Goal: Check status: Check status

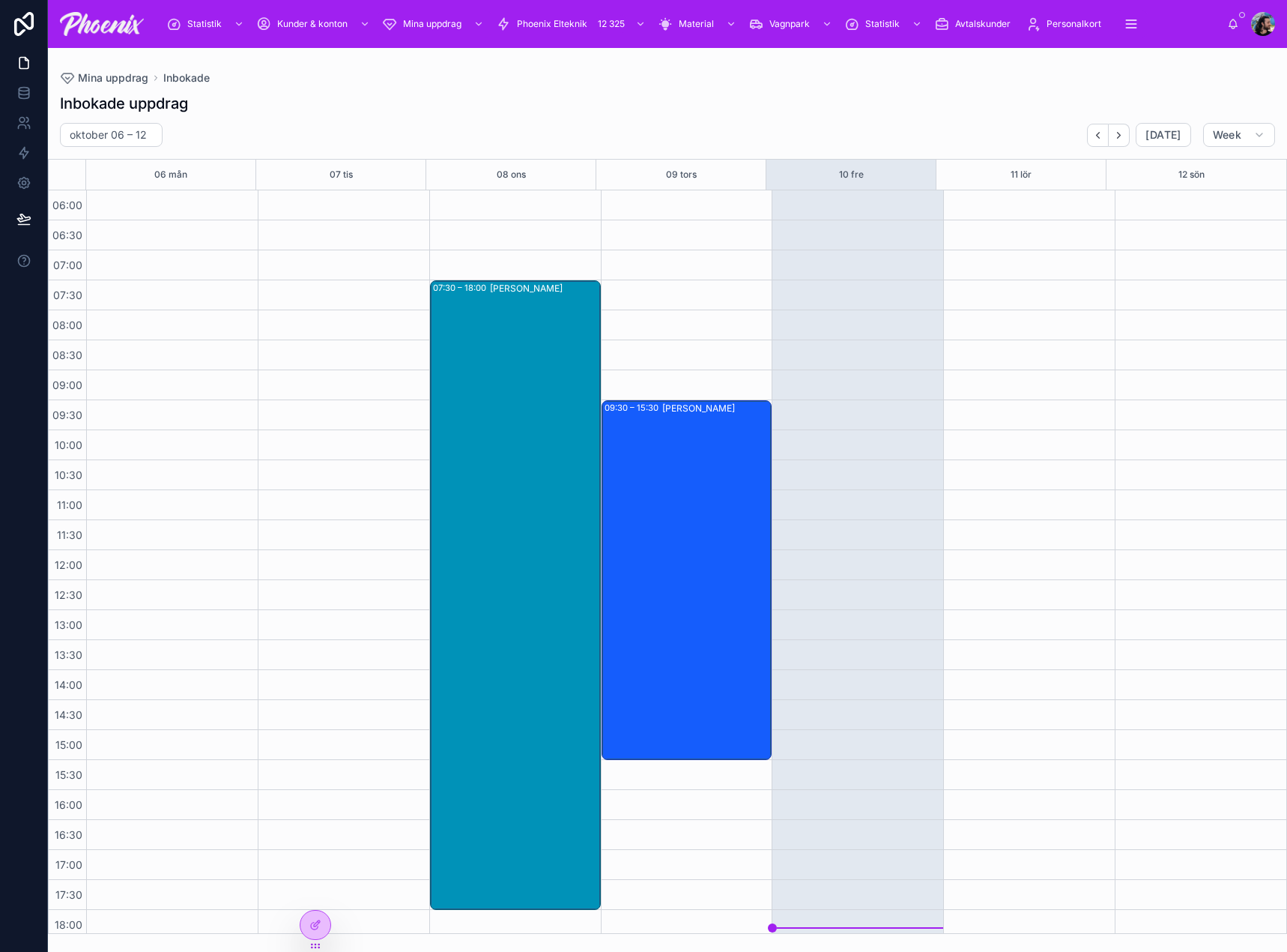
scroll to position [336, 0]
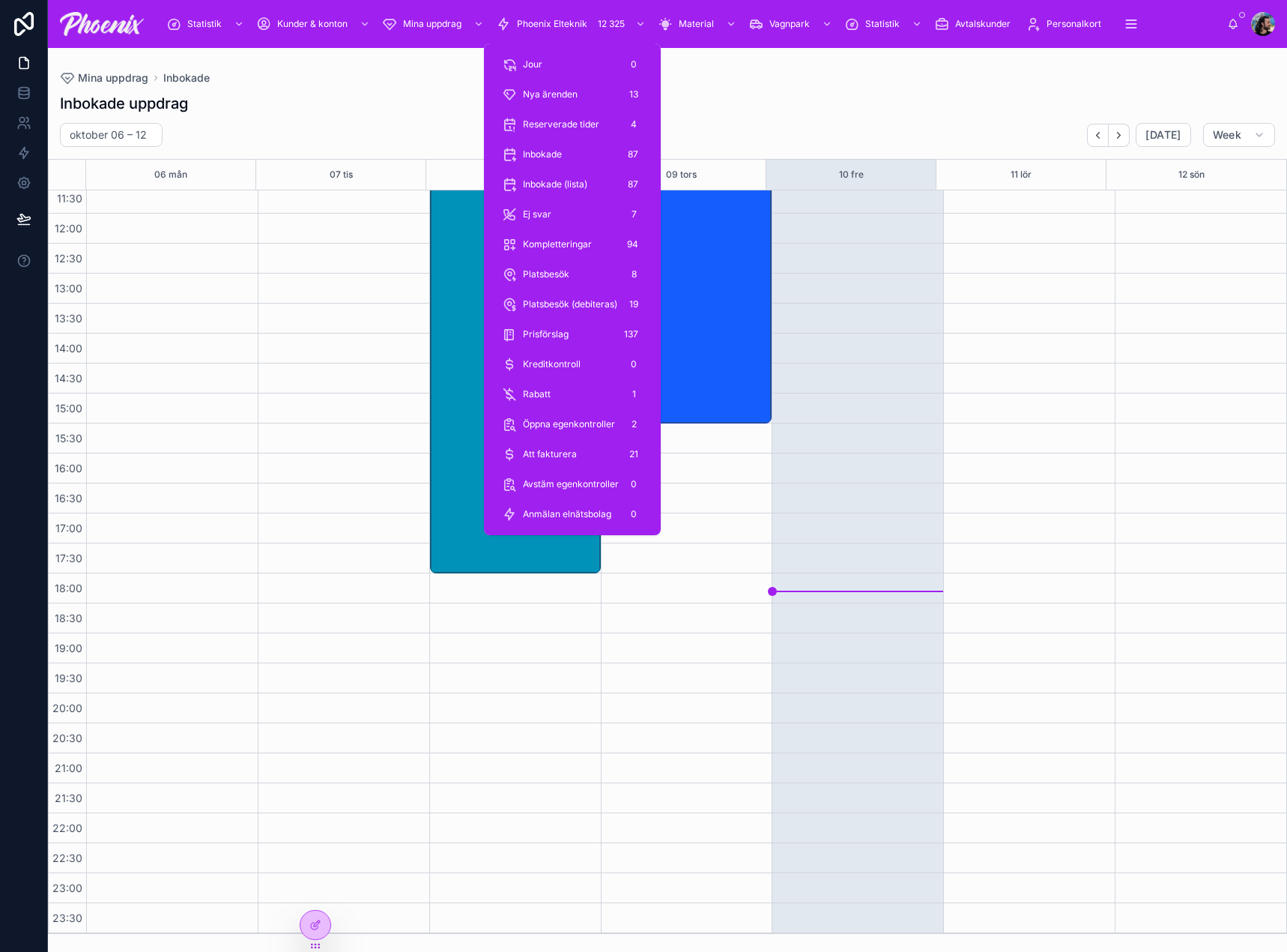
click at [547, 29] on span "Phoenix Elteknik" at bounding box center [551, 24] width 70 height 12
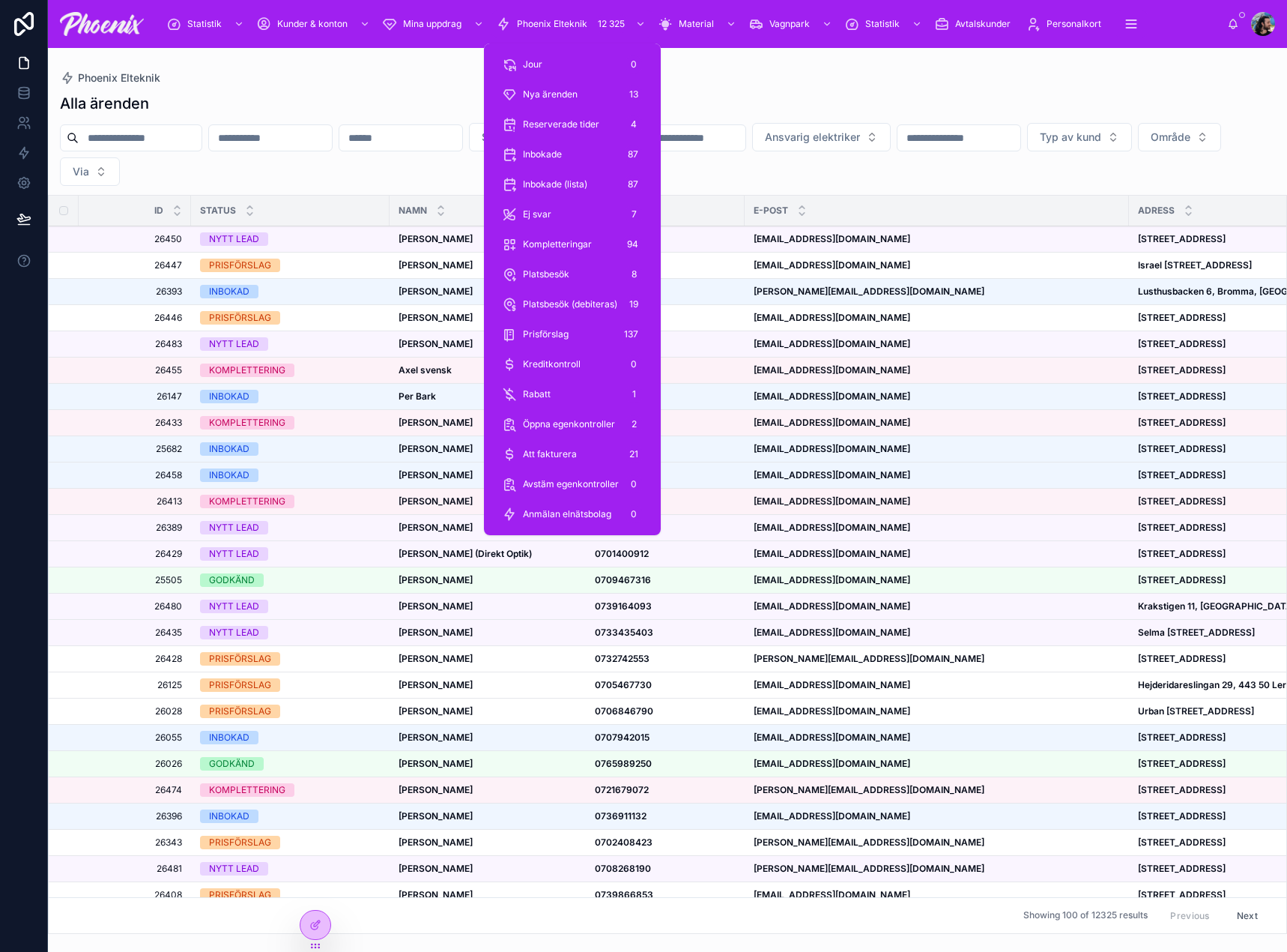
click at [350, 96] on div "Alla ärenden" at bounding box center [666, 103] width 1215 height 21
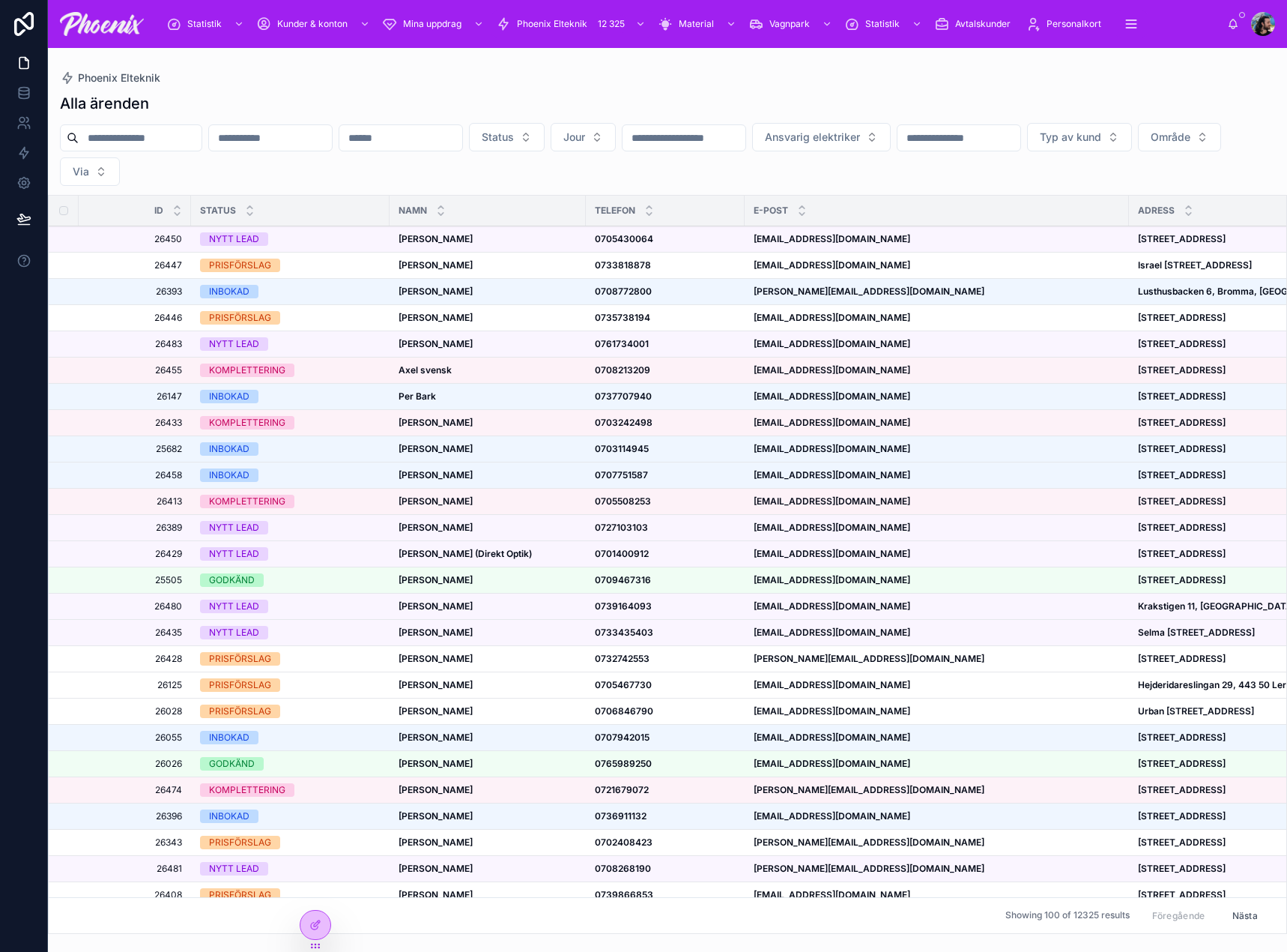
click at [201, 137] on input "text" at bounding box center [140, 137] width 123 height 21
type input "******"
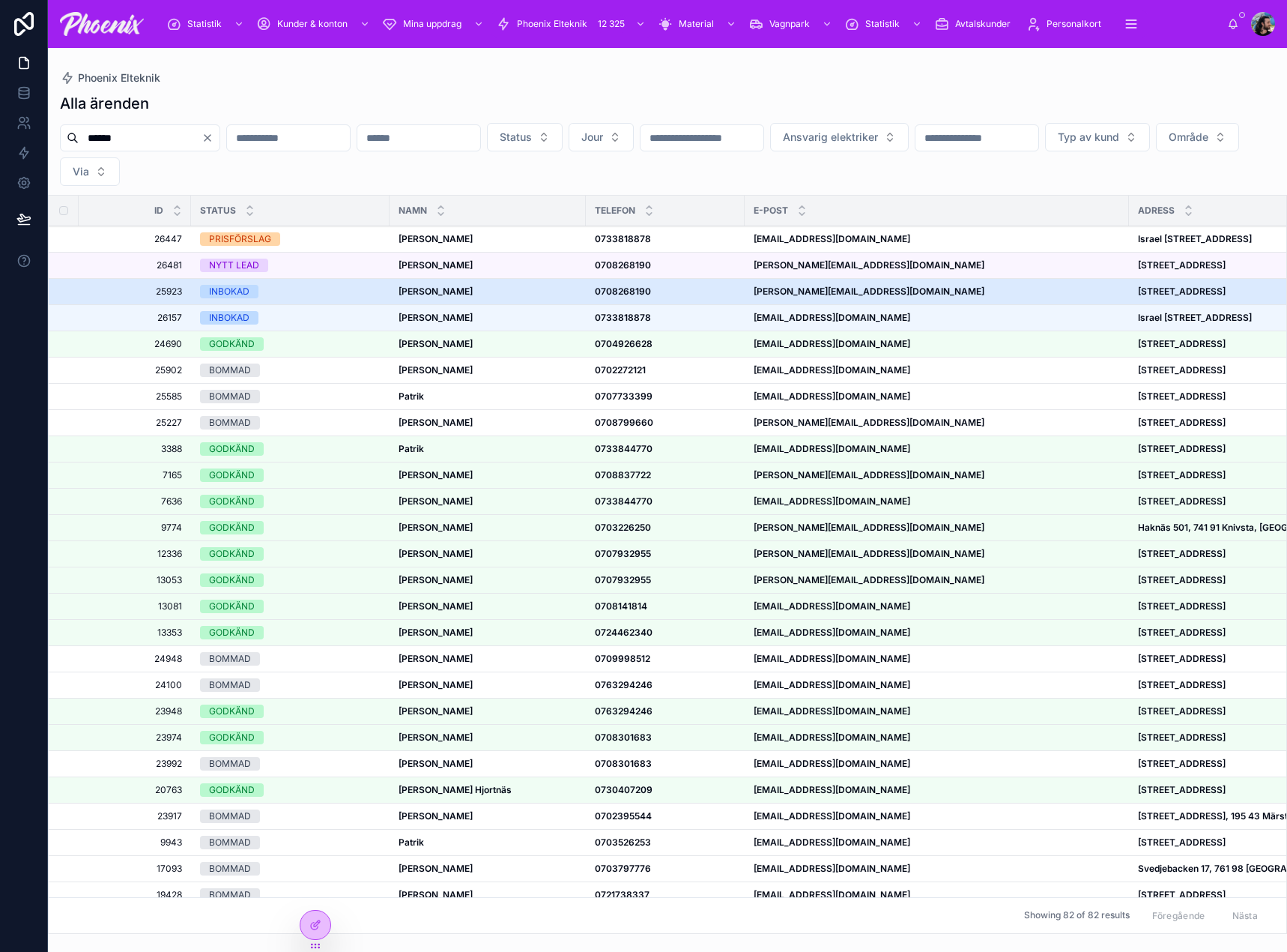
click at [344, 292] on div "INBOKAD" at bounding box center [291, 292] width 180 height 14
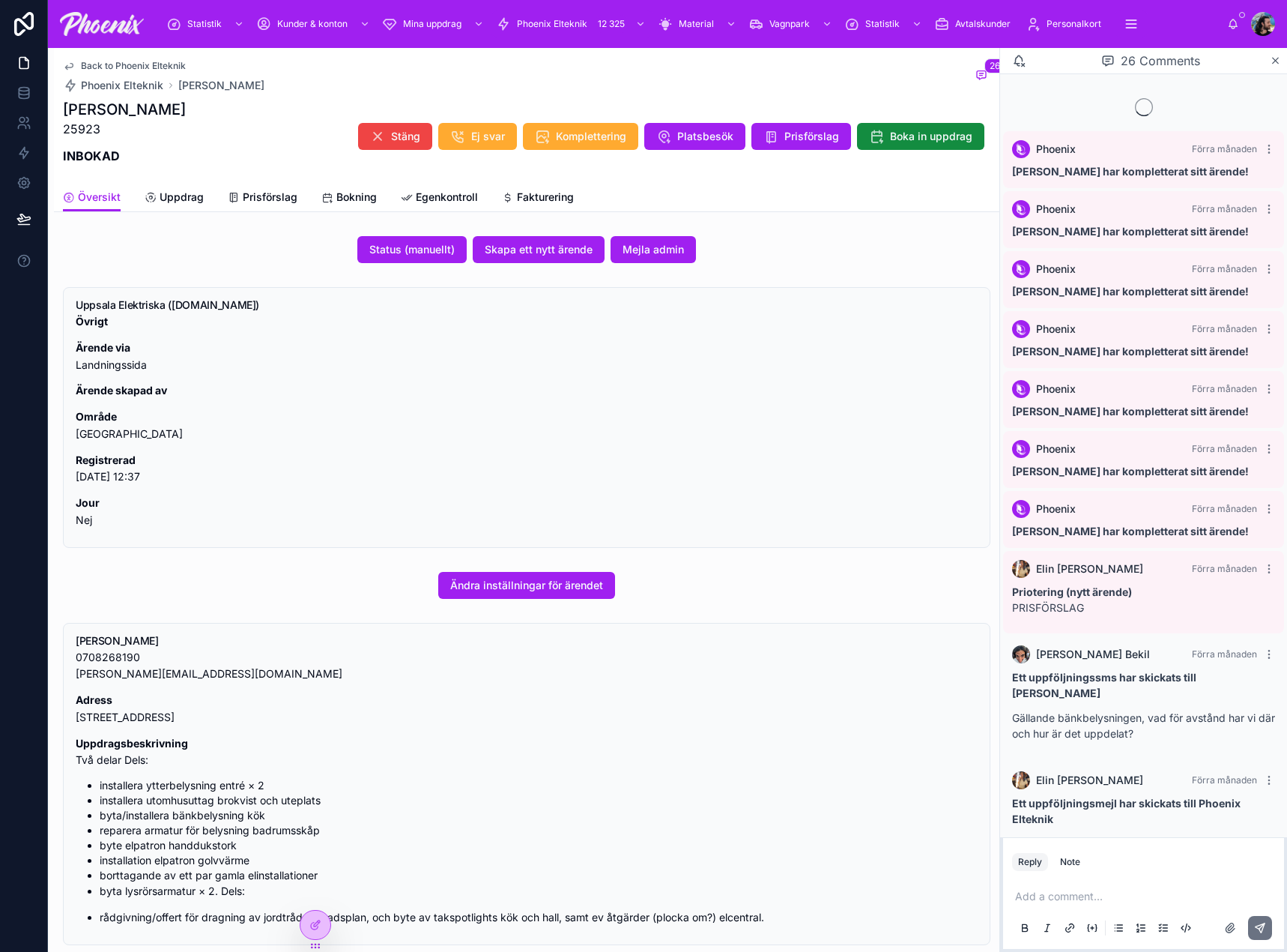
scroll to position [1298, 0]
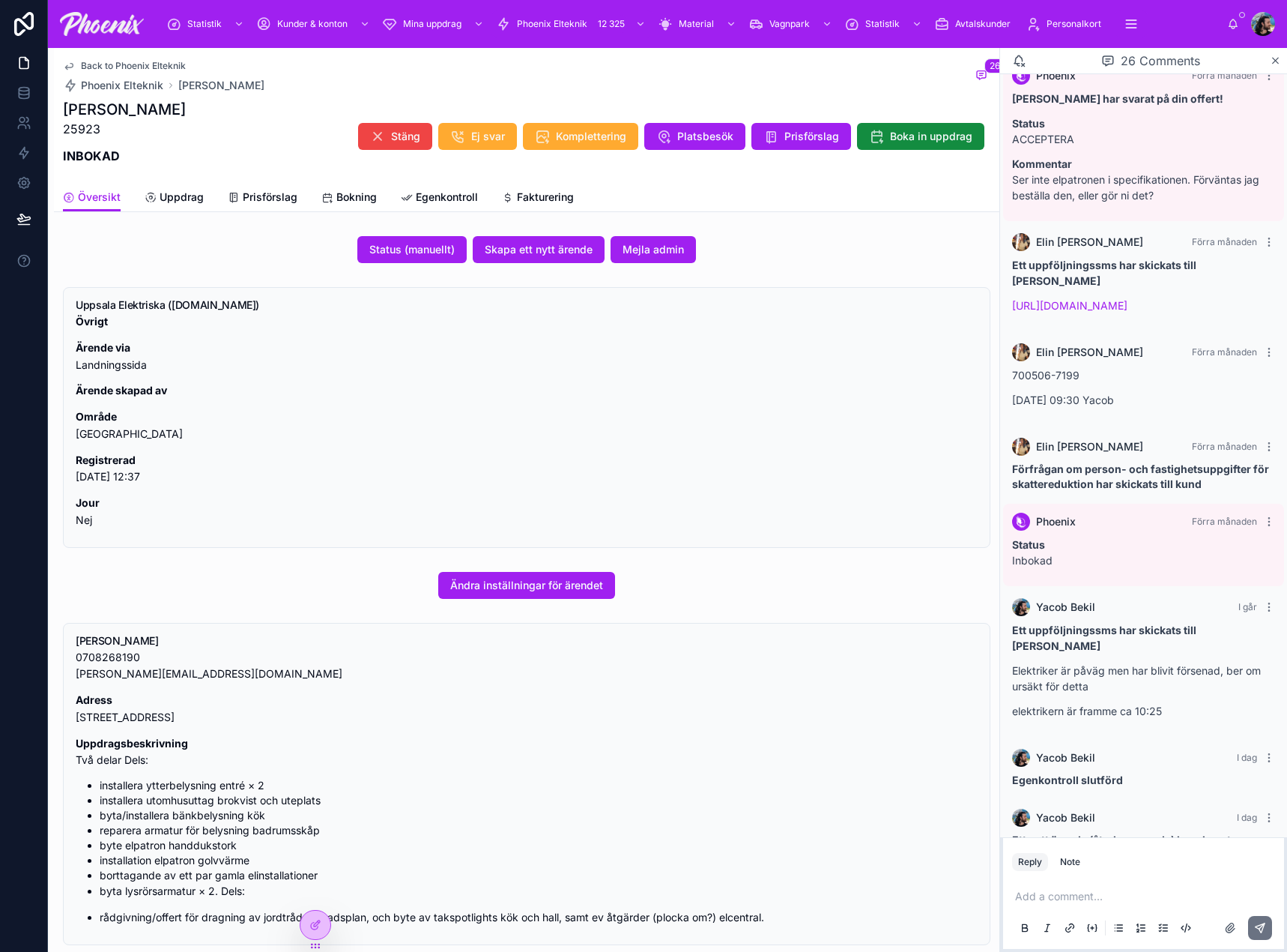
click at [461, 199] on span "Egenkontroll" at bounding box center [446, 196] width 62 height 15
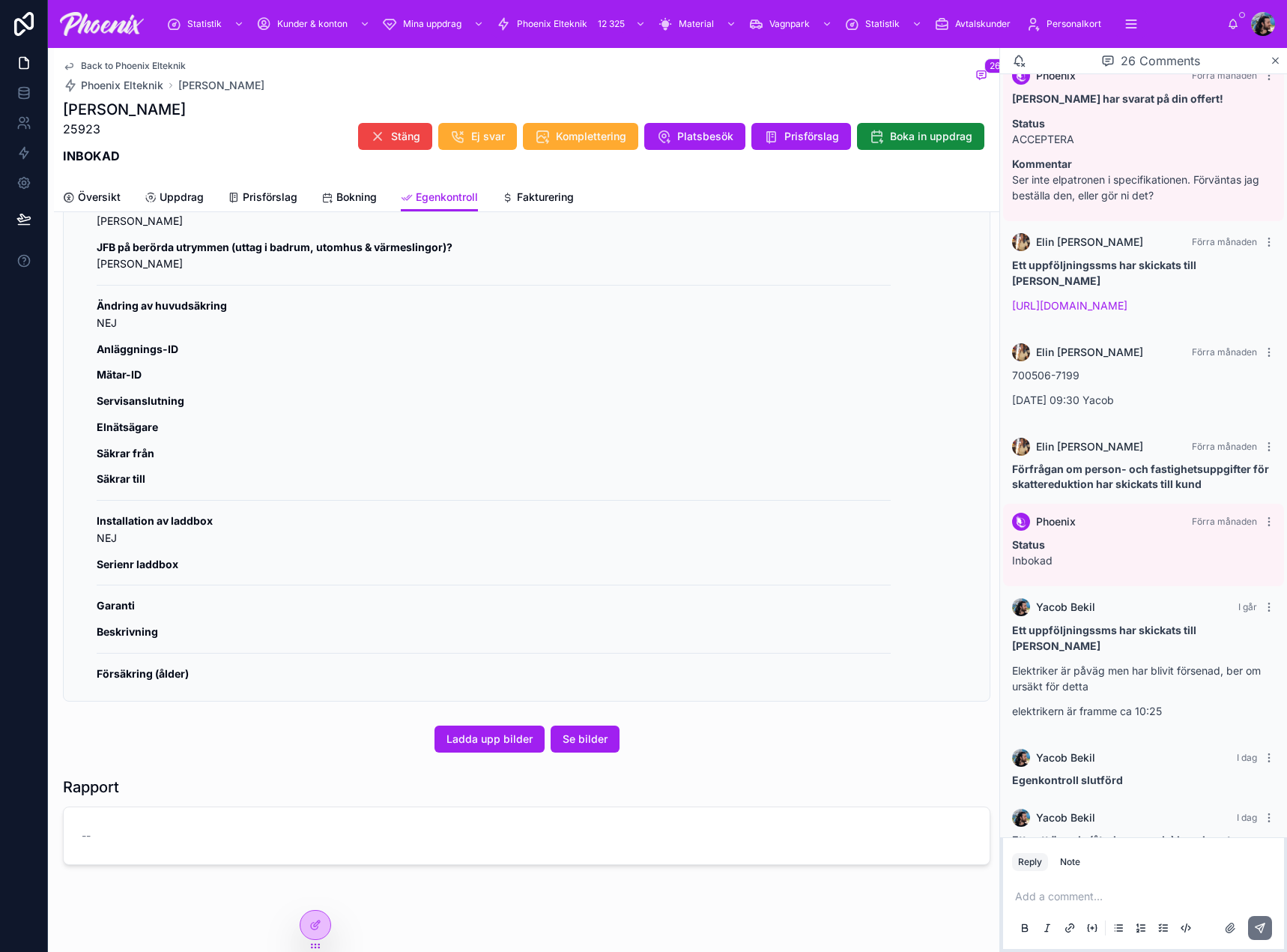
scroll to position [1191, 0]
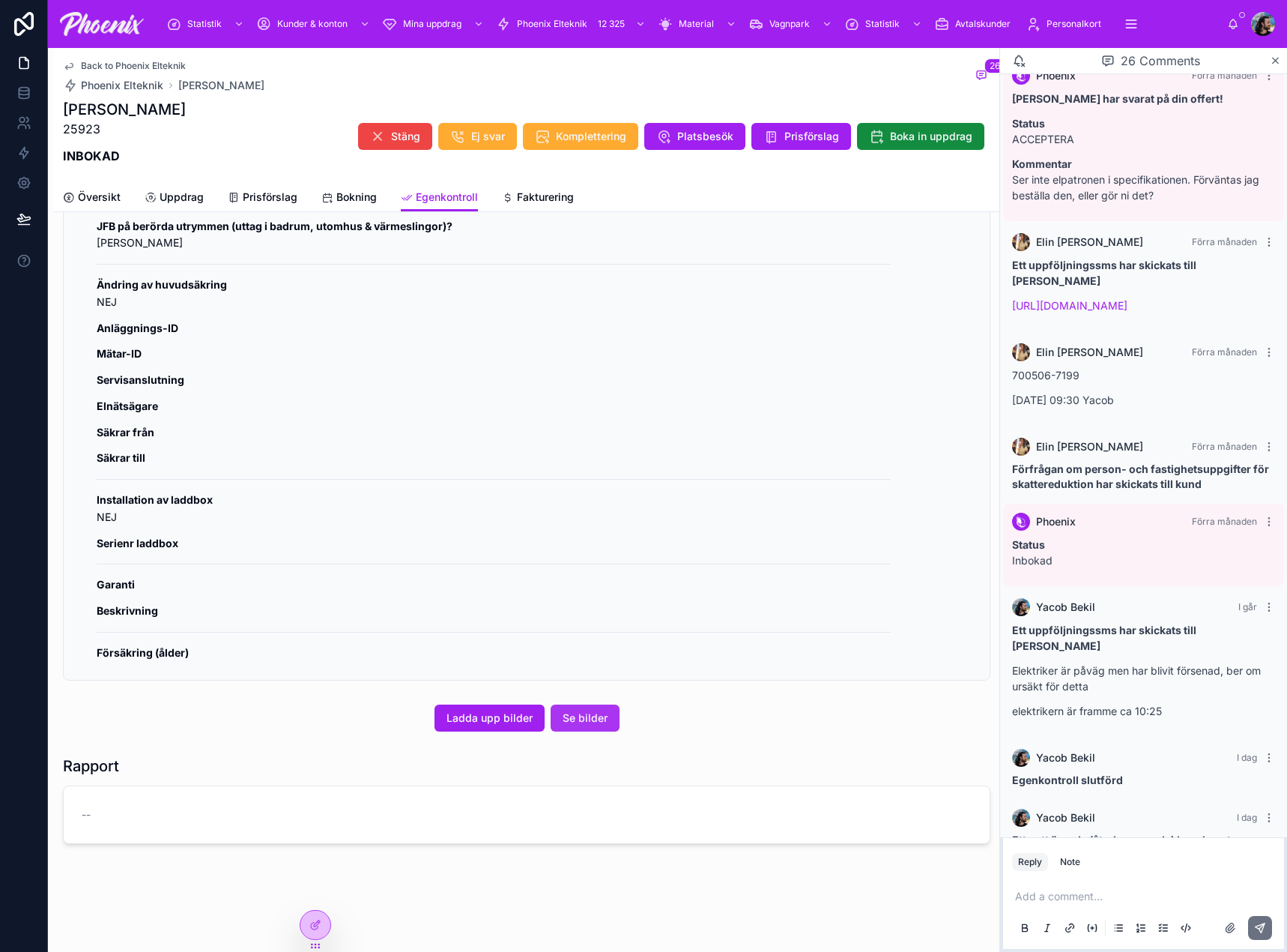
click at [599, 712] on span "Se bilder" at bounding box center [584, 717] width 45 height 15
